Goal: Task Accomplishment & Management: Use online tool/utility

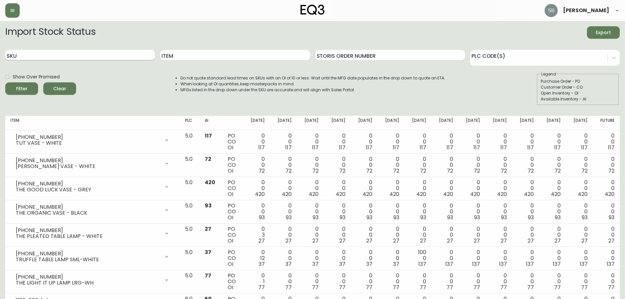
click at [68, 56] on input "SKU" at bounding box center [80, 55] width 150 height 10
click at [5, 82] on button "Filter" at bounding box center [21, 88] width 33 height 12
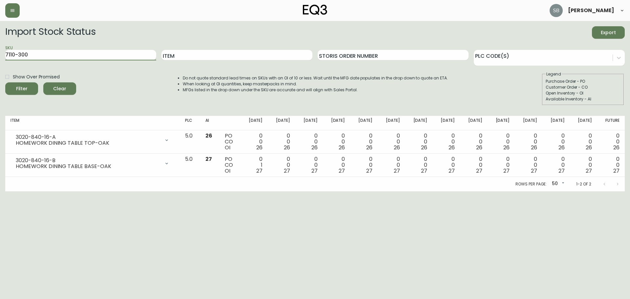
type input "7110-300"
click at [5, 82] on button "Filter" at bounding box center [21, 88] width 33 height 12
click at [44, 53] on input "7110-300" at bounding box center [80, 55] width 151 height 10
drag, startPoint x: -9, startPoint y: 50, endPoint x: -14, endPoint y: 50, distance: 5.6
click at [0, 50] on html "[PERSON_NAME] Import Stock Status Export SKU 7110-300 Item Storis Order Number …" at bounding box center [315, 95] width 630 height 191
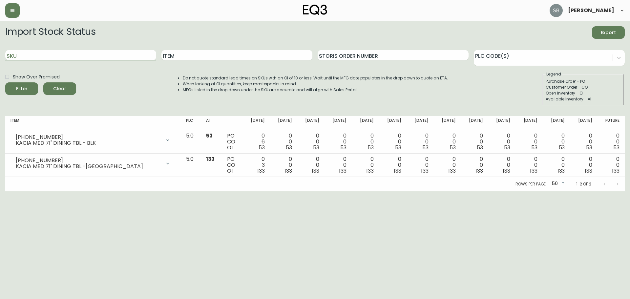
paste input "[PHONE_NUMBER]"
type input "[PHONE_NUMBER]"
click at [5, 82] on button "Filter" at bounding box center [21, 88] width 33 height 12
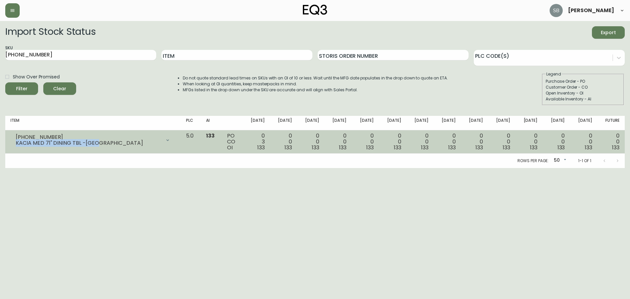
drag, startPoint x: 97, startPoint y: 142, endPoint x: 16, endPoint y: 142, distance: 81.4
click at [16, 142] on div "KACIA MED 71" DINING TBL -[GEOGRAPHIC_DATA]" at bounding box center [88, 143] width 145 height 6
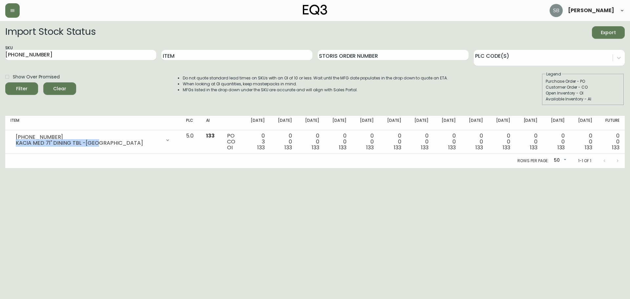
copy div "KACIA MED 71" DINING TBL -[GEOGRAPHIC_DATA]"
drag, startPoint x: 52, startPoint y: 55, endPoint x: -6, endPoint y: 53, distance: 57.8
click at [0, 53] on html "[PERSON_NAME] Import Stock Status Export SKU [PHONE_NUMBER] Item Storis Order N…" at bounding box center [315, 84] width 630 height 168
paste input "Kacia [PHONE_NUMBER]"
click at [5, 82] on button "Filter" at bounding box center [21, 88] width 33 height 12
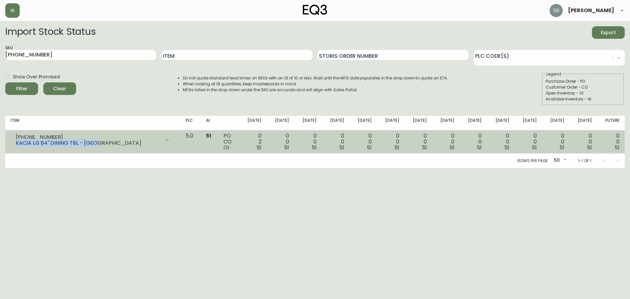
drag, startPoint x: 98, startPoint y: 143, endPoint x: 13, endPoint y: 142, distance: 85.6
click at [13, 142] on div "[PHONE_NUMBER] KACIA LG 84" DINING TBL - [GEOGRAPHIC_DATA]" at bounding box center [92, 140] width 165 height 14
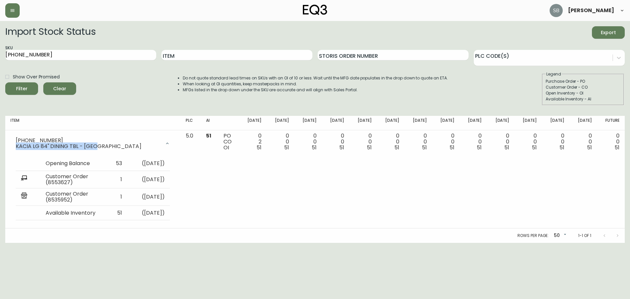
copy div "KACIA LG 84" DINING TBL - [GEOGRAPHIC_DATA]"
drag, startPoint x: 42, startPoint y: 55, endPoint x: -44, endPoint y: 55, distance: 86.0
click at [0, 55] on html "[PERSON_NAME] Import Stock Status Export SKU [PHONE_NUMBER] Item Storis Order N…" at bounding box center [315, 121] width 630 height 243
click at [5, 82] on button "Filter" at bounding box center [21, 88] width 33 height 12
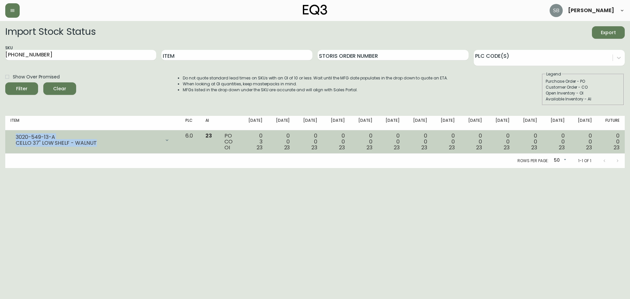
drag, startPoint x: 84, startPoint y: 143, endPoint x: 12, endPoint y: 131, distance: 72.1
click at [12, 131] on td "3020-549-13-A CELLO 37" LOW SHELF - WALNUT Opening Balance 26 ( [DATE] ) Custom…" at bounding box center [92, 141] width 175 height 23
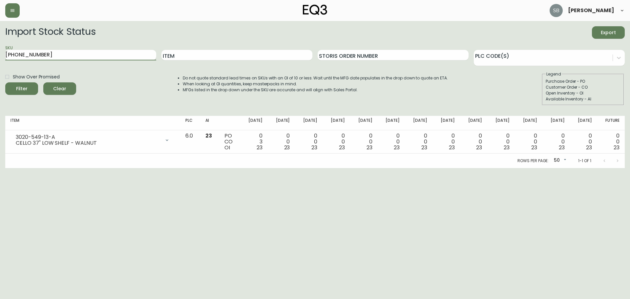
drag, startPoint x: 42, startPoint y: 54, endPoint x: 25, endPoint y: 54, distance: 17.7
click at [24, 54] on input "[PHONE_NUMBER]" at bounding box center [80, 55] width 151 height 10
type input "3020-557-13-B"
click at [5, 82] on button "Filter" at bounding box center [21, 88] width 33 height 12
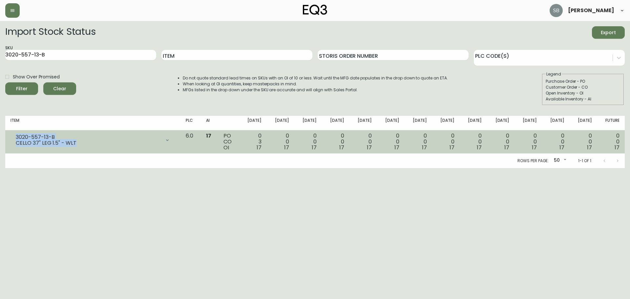
drag, startPoint x: 77, startPoint y: 143, endPoint x: 12, endPoint y: 137, distance: 65.5
click at [12, 137] on div "3020-557-13-B CELLO 37" LEG 1.5" - WLT" at bounding box center [92, 140] width 165 height 14
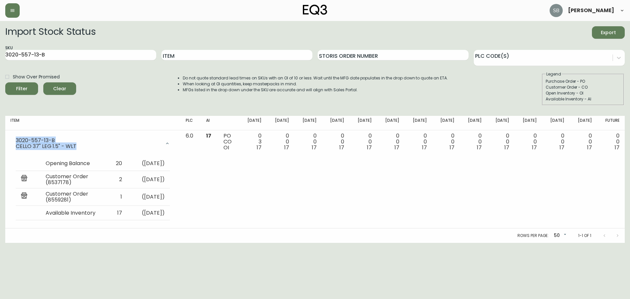
copy div "3020-557-13-B CELLO 37" LEG 1.5" - WLT"
